Goal: Obtain resource: Obtain resource

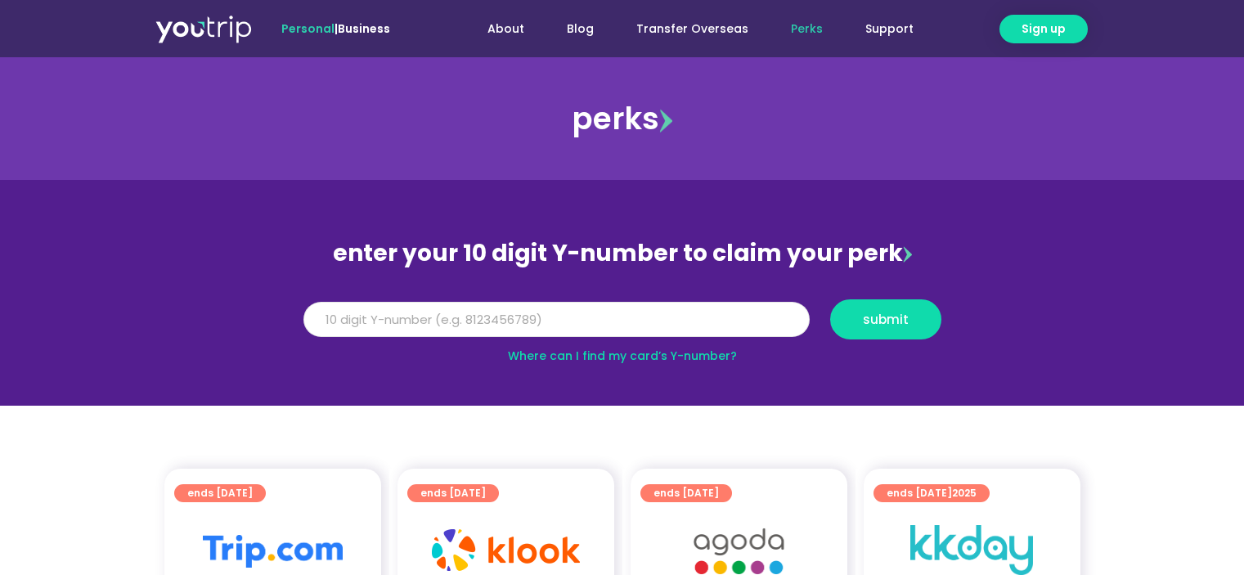
scroll to position [82, 0]
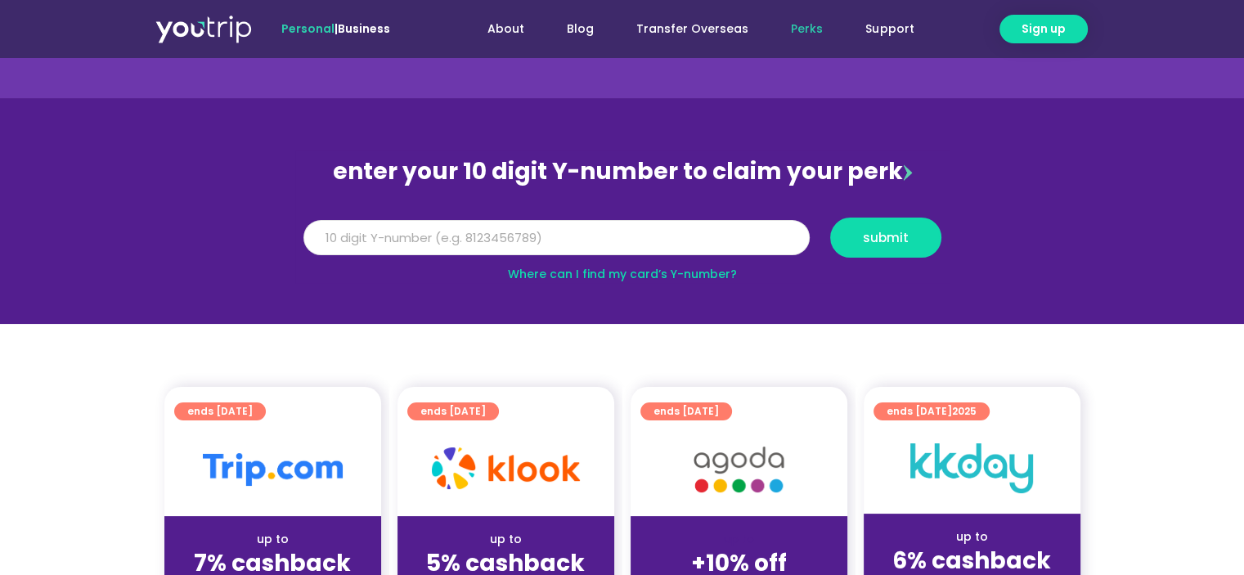
click at [455, 224] on input "Y Number" at bounding box center [557, 238] width 506 height 36
click at [571, 230] on input "Y Number" at bounding box center [557, 238] width 506 height 36
click at [574, 250] on input "Y Number" at bounding box center [557, 238] width 506 height 36
click at [578, 247] on input "Y Number" at bounding box center [557, 238] width 506 height 36
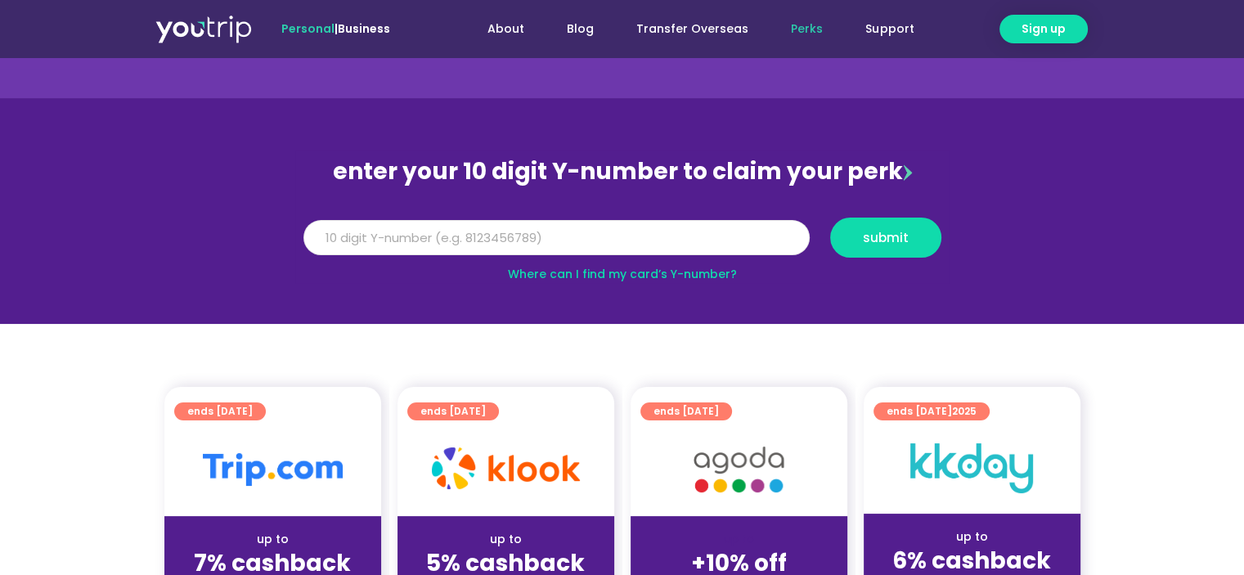
click at [579, 243] on input "Y Number" at bounding box center [557, 238] width 506 height 36
type input "8153422991"
click at [857, 240] on span "submit" at bounding box center [885, 238] width 83 height 12
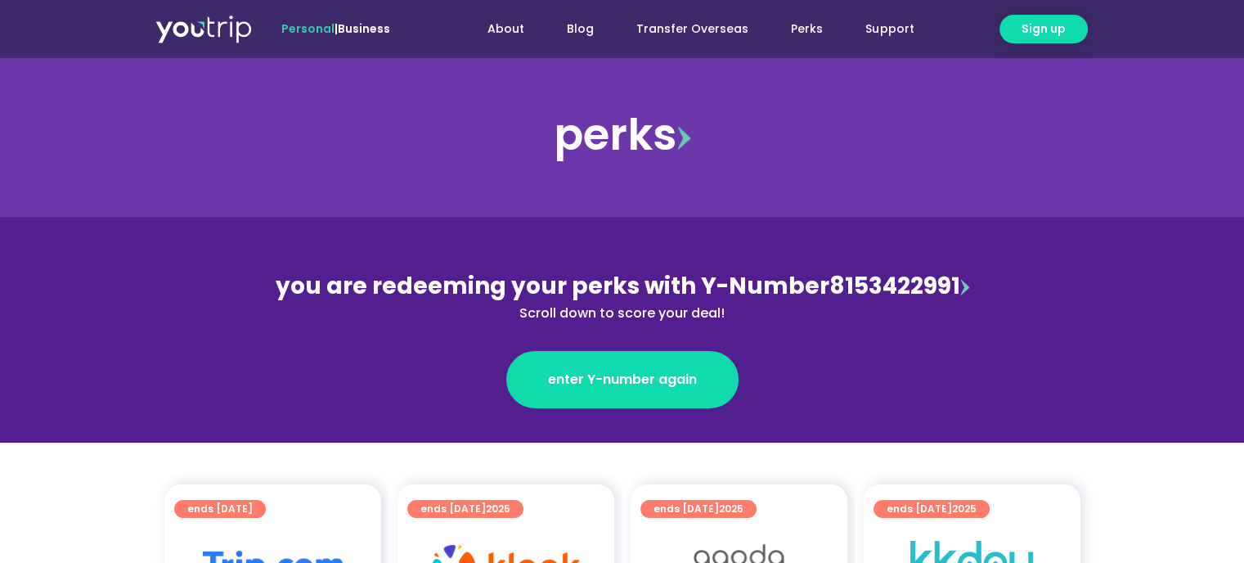
scroll to position [245, 0]
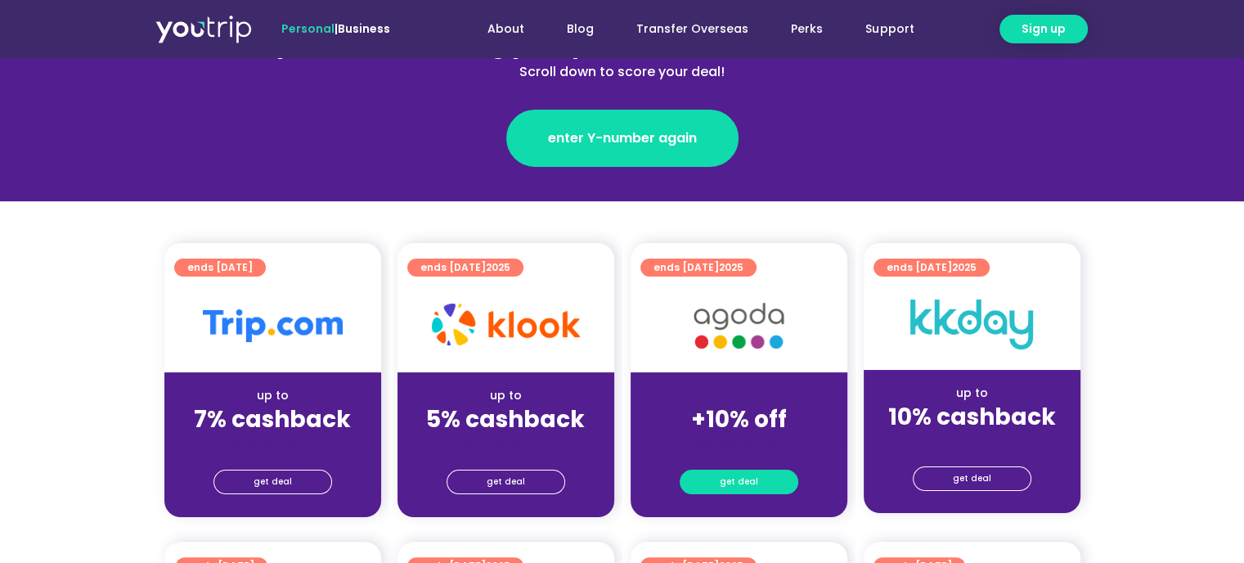
click at [746, 483] on span "get deal" at bounding box center [739, 481] width 38 height 23
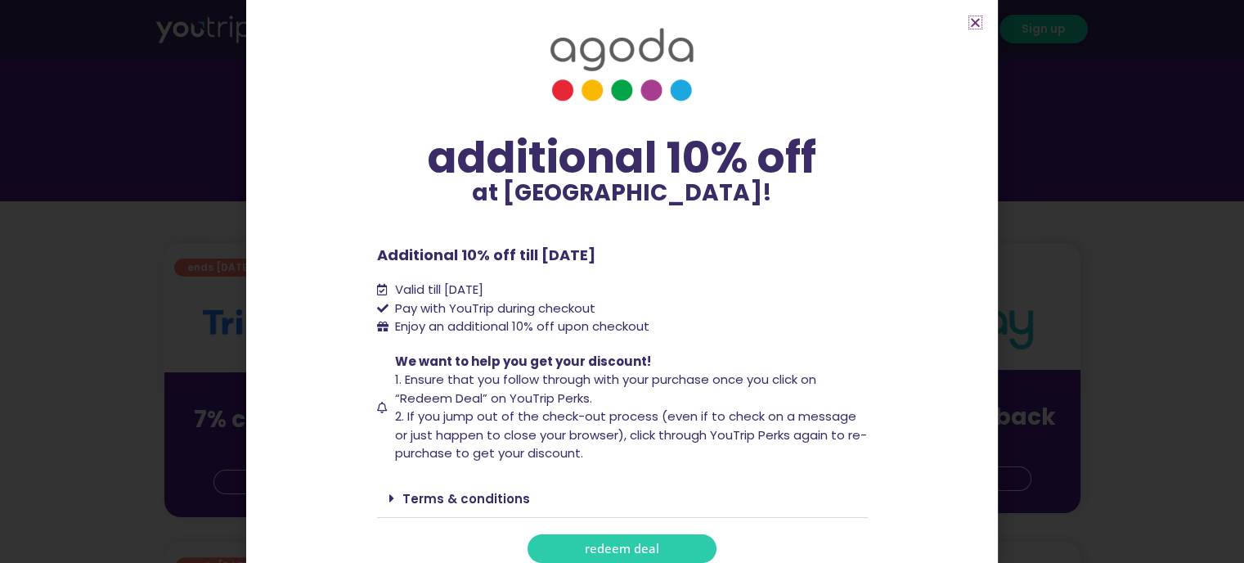
scroll to position [26, 0]
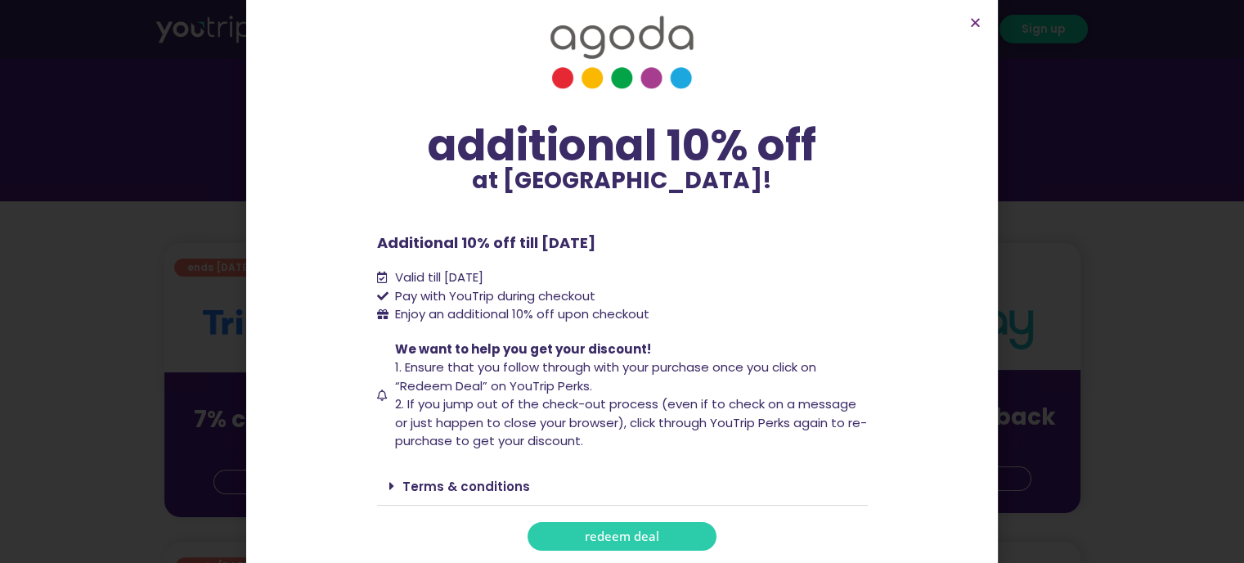
click at [623, 537] on span "redeem deal" at bounding box center [622, 536] width 74 height 12
